Goal: Transaction & Acquisition: Book appointment/travel/reservation

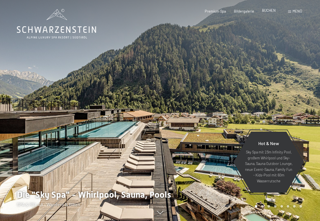
click at [269, 12] on span "BUCHEN" at bounding box center [269, 10] width 14 height 4
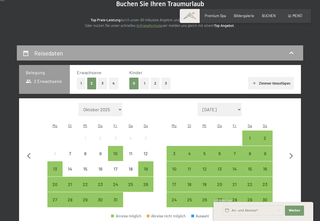
scroll to position [68, 0]
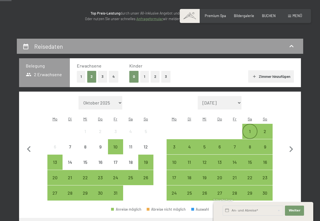
click at [251, 129] on div "1" at bounding box center [250, 136] width 14 height 14
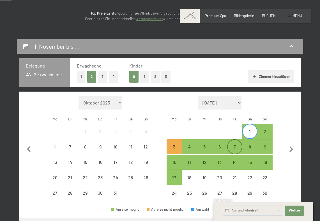
click at [235, 145] on div "7" at bounding box center [235, 152] width 14 height 14
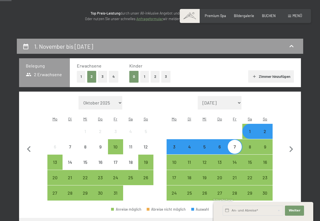
click at [152, 74] on button "2" at bounding box center [155, 77] width 9 height 12
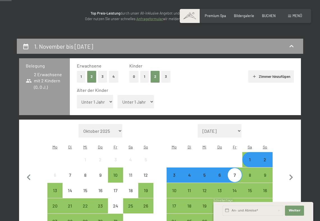
select select "14"
select select "9"
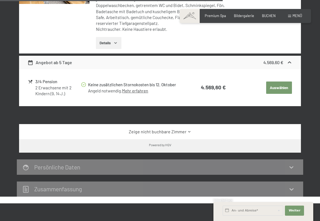
scroll to position [753, 0]
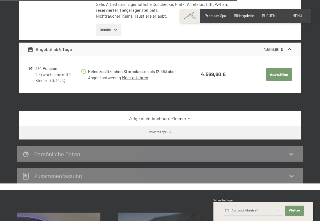
click at [176, 116] on link "Zeige nicht buchbare Zimmer" at bounding box center [160, 119] width 265 height 6
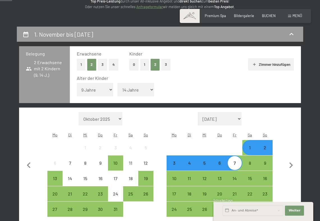
scroll to position [81, 0]
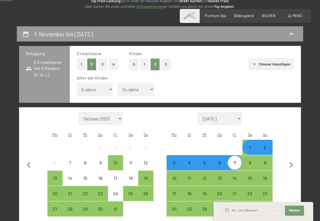
click at [253, 145] on div "1" at bounding box center [250, 152] width 14 height 14
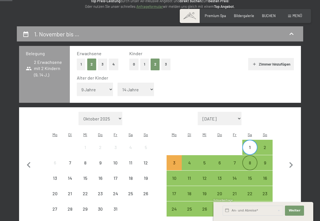
click at [251, 161] on div "8" at bounding box center [250, 168] width 14 height 14
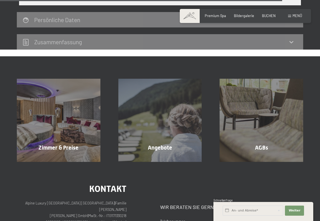
scroll to position [1181, 0]
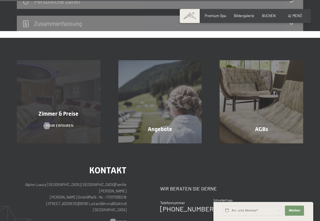
click at [70, 94] on div "Zimmer & Preise Mehr erfahren" at bounding box center [59, 102] width 102 height 84
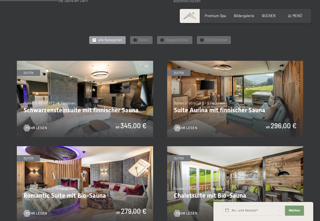
scroll to position [239, 0]
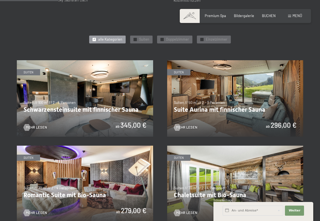
click at [123, 111] on img at bounding box center [85, 98] width 136 height 77
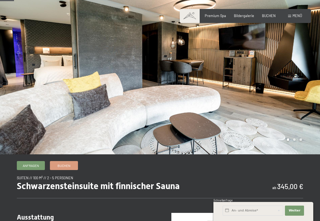
scroll to position [39, 0]
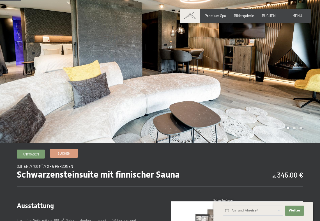
click at [70, 155] on link "Buchen" at bounding box center [64, 153] width 28 height 8
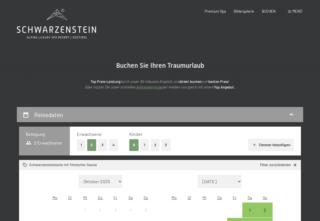
click at [156, 142] on button "2" at bounding box center [155, 145] width 9 height 12
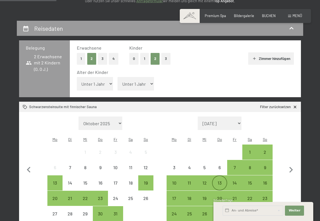
scroll to position [92, 0]
